Goal: Task Accomplishment & Management: Complete application form

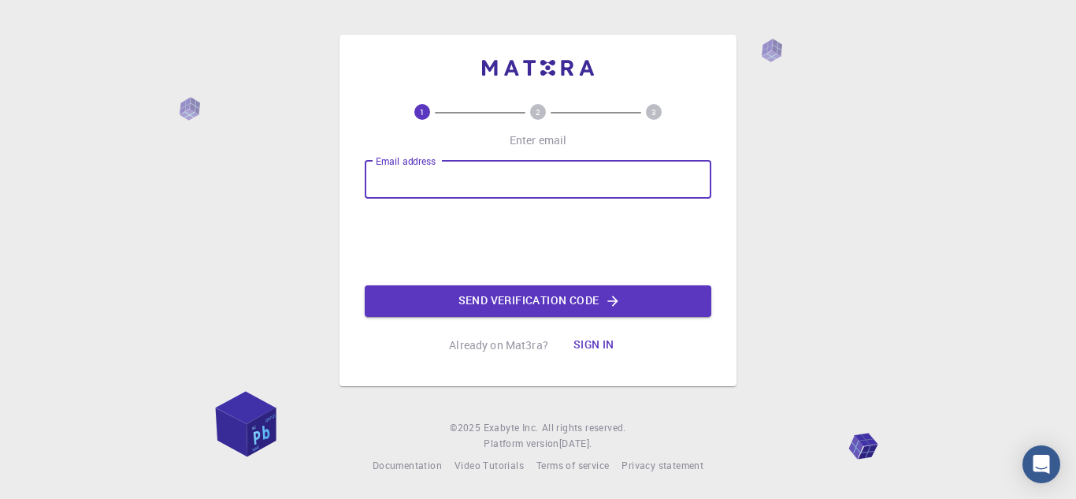
click at [437, 183] on input "Email address" at bounding box center [538, 180] width 347 height 38
type input "anabellaquevedo16@gmail.com"
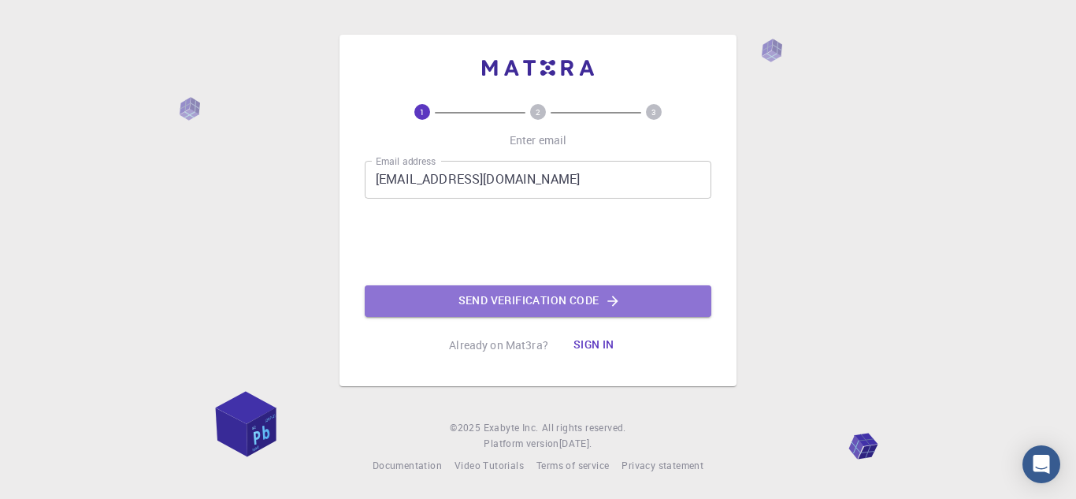
drag, startPoint x: 515, startPoint y: 304, endPoint x: 589, endPoint y: 309, distance: 74.2
click at [515, 304] on button "Send verification code" at bounding box center [538, 301] width 347 height 32
